Goal: Find specific page/section: Find specific page/section

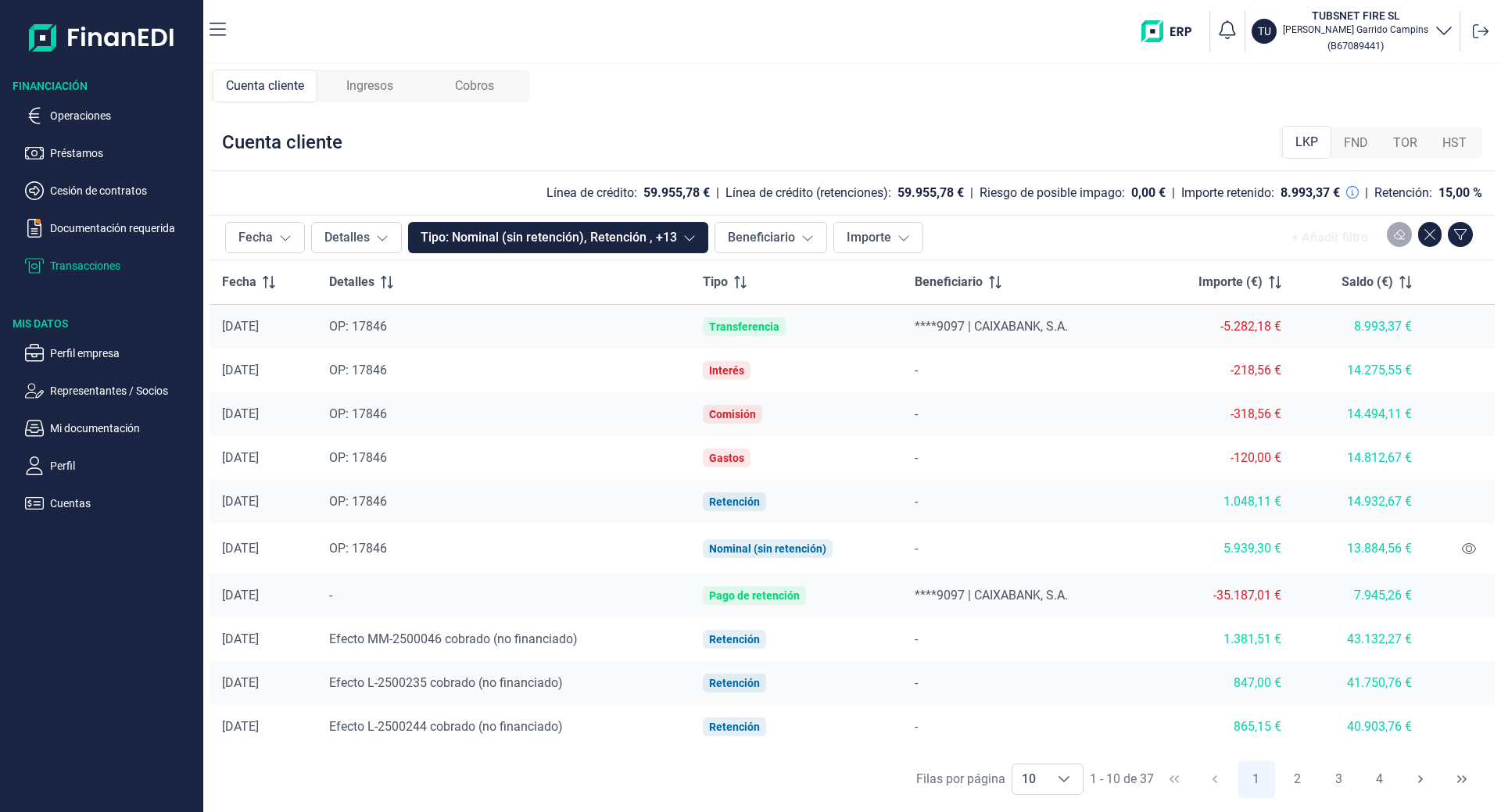
click at [450, 82] on div "Cobros" at bounding box center [475, 87] width 105 height 33
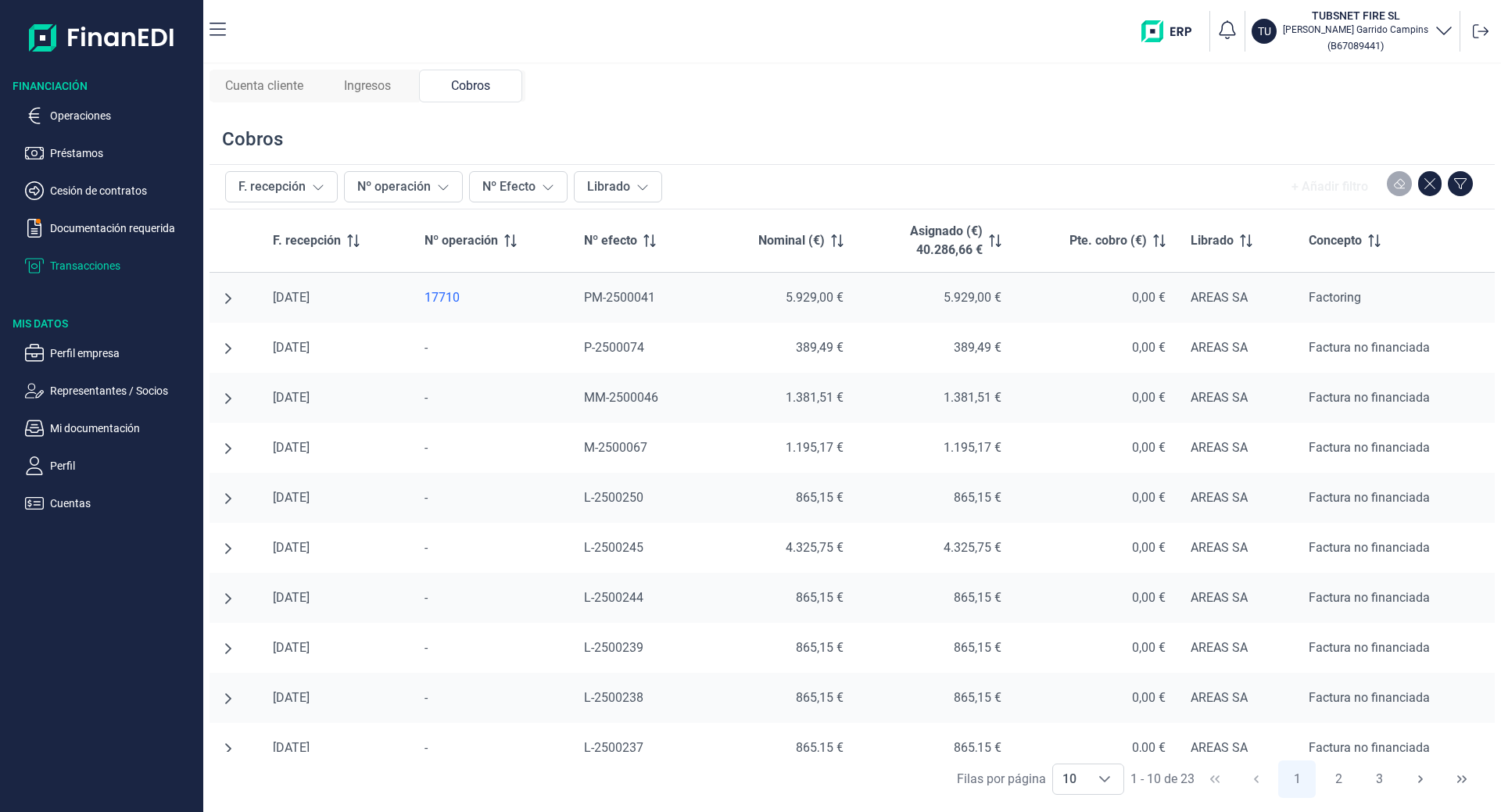
click at [368, 78] on span "Ingresos" at bounding box center [368, 86] width 47 height 18
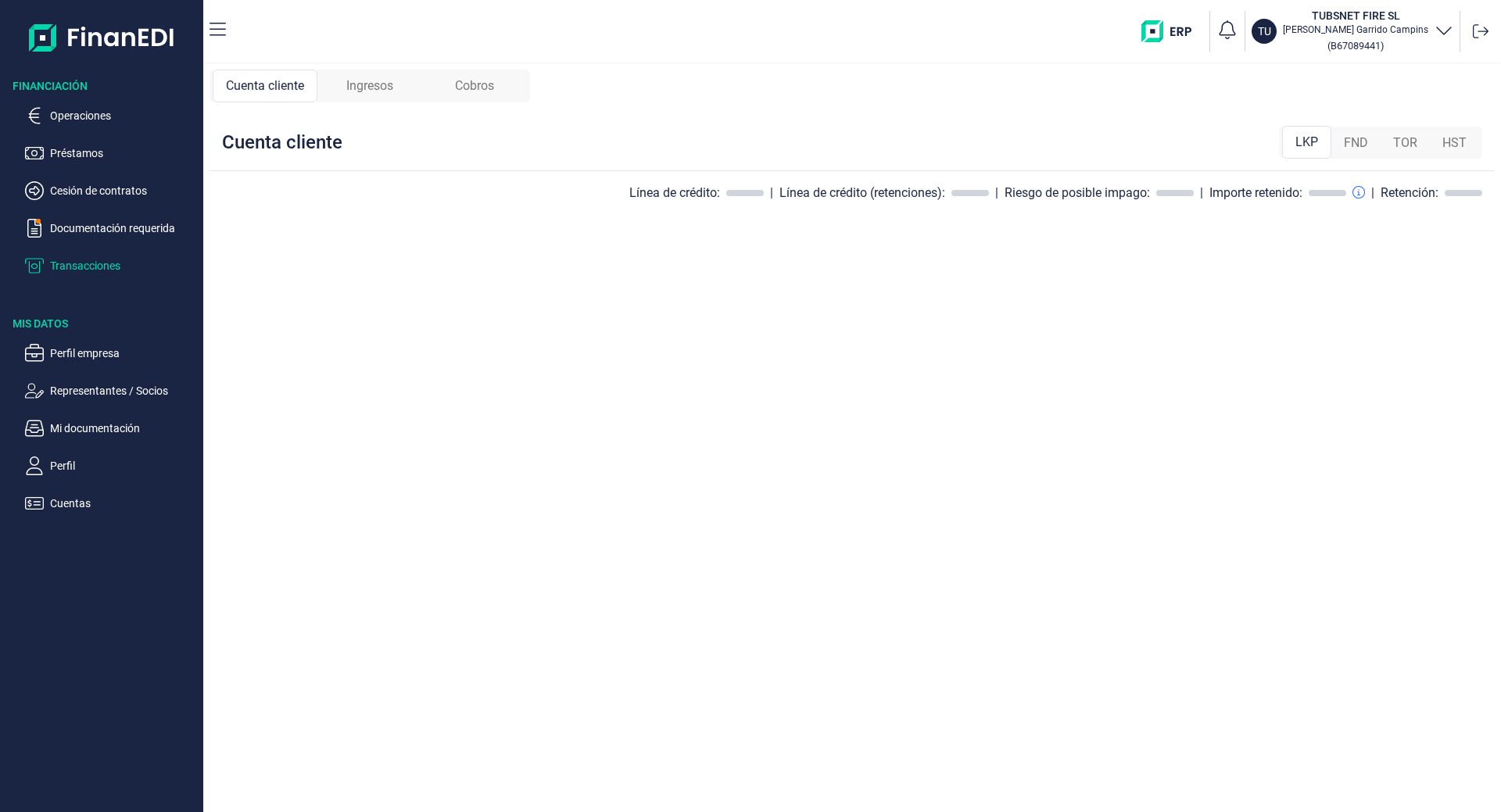
click at [387, 76] on div "Ingresos" at bounding box center [370, 87] width 105 height 33
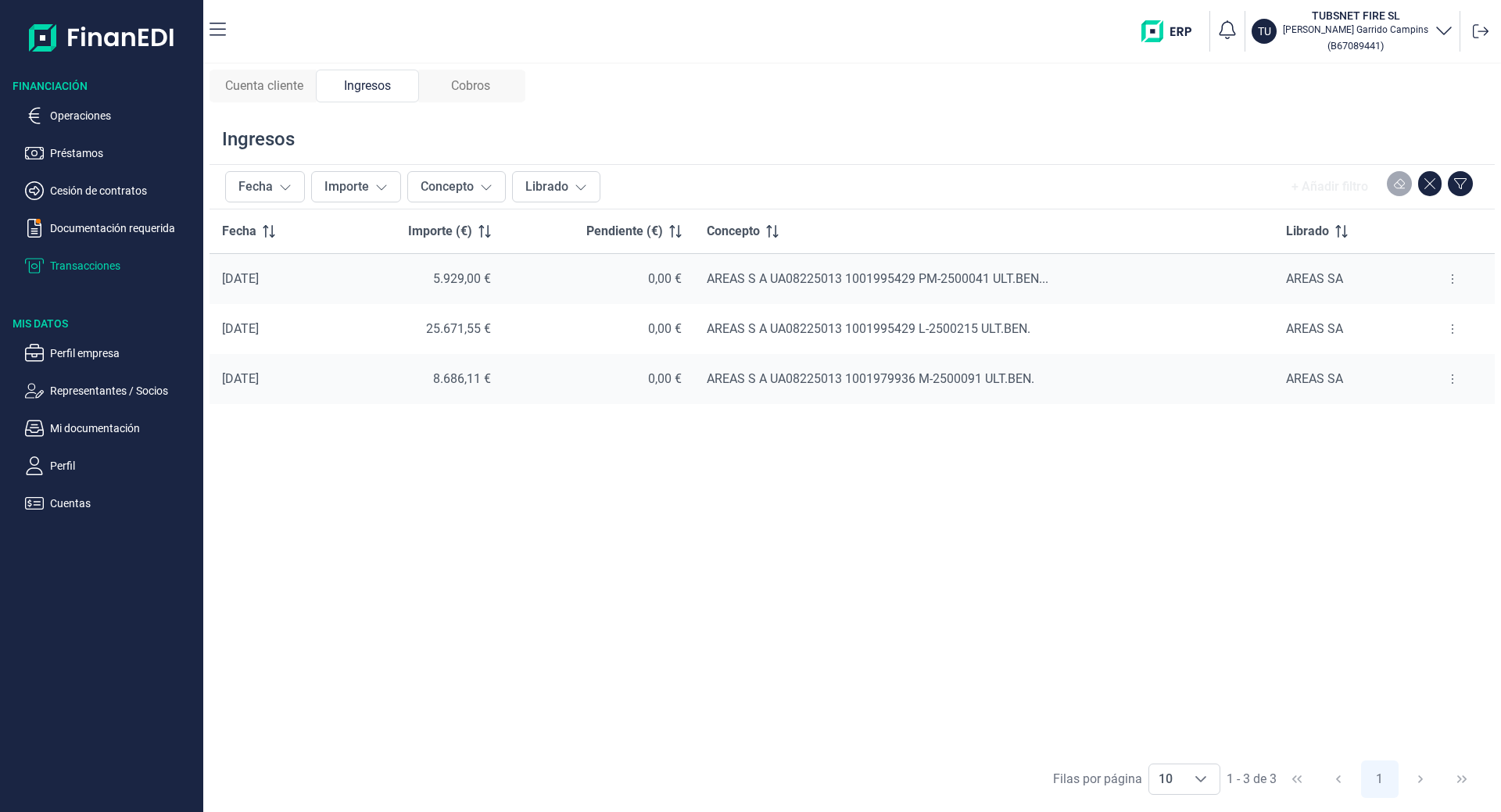
click at [503, 74] on div "Cobros" at bounding box center [470, 87] width 103 height 33
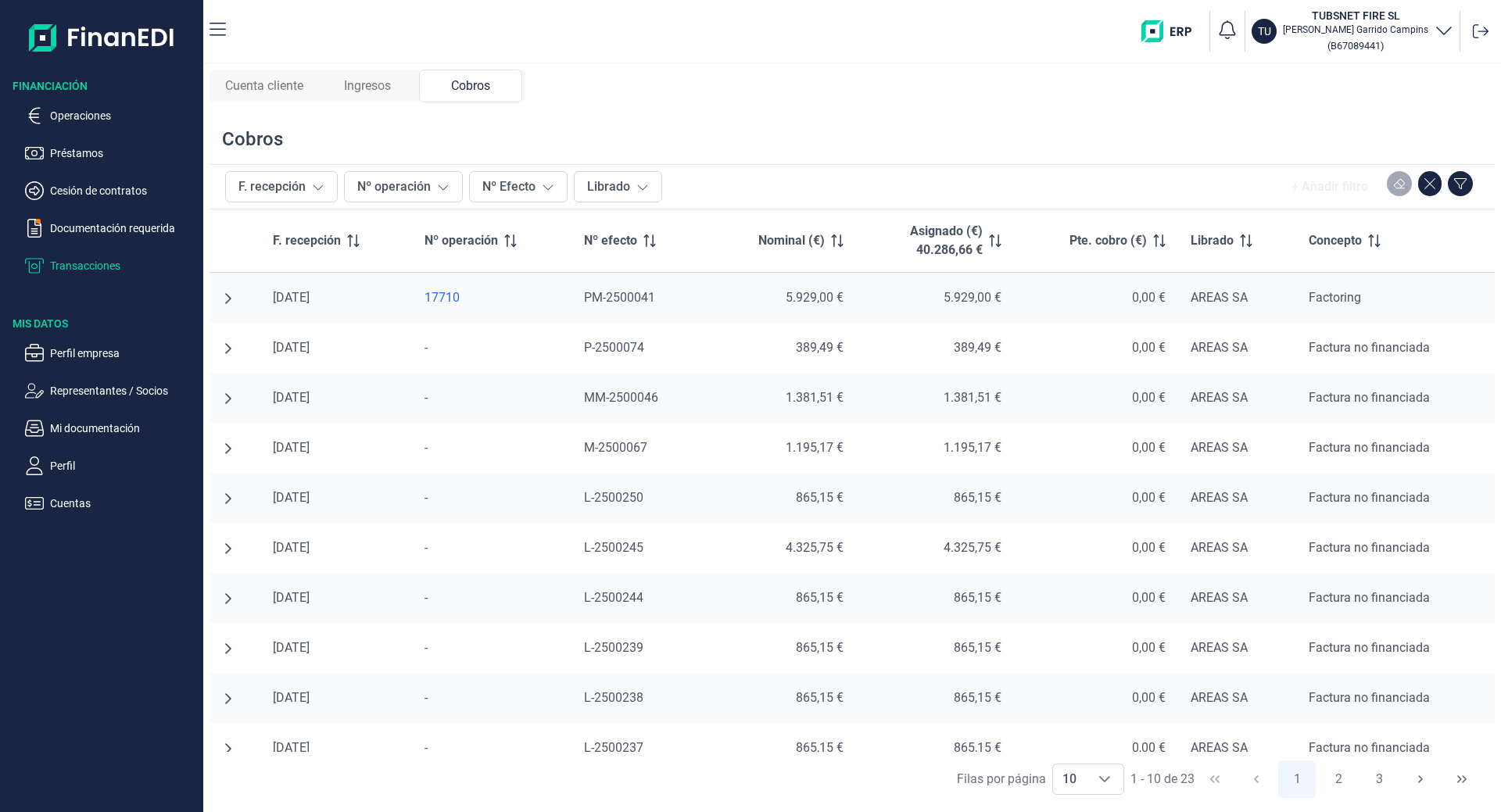
click at [288, 72] on div "Cuenta cliente" at bounding box center [264, 87] width 103 height 33
